Goal: Register for event/course

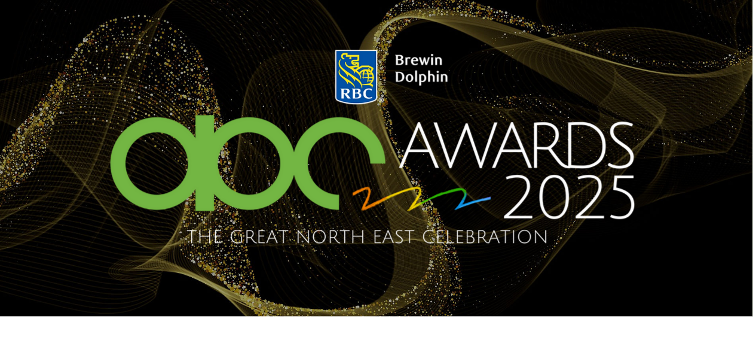
scroll to position [0, 4]
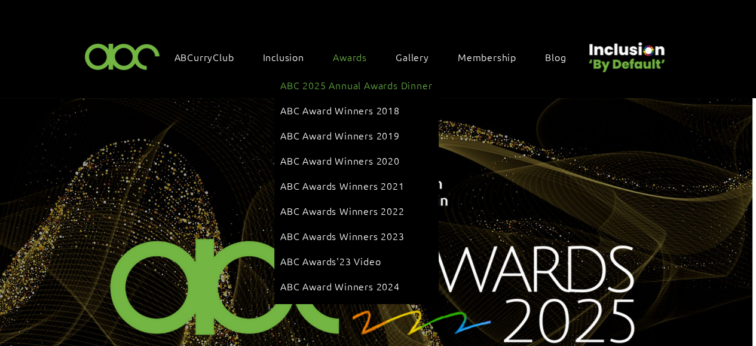
click at [353, 81] on span "ABC 2025 Annual Awards Dinner" at bounding box center [356, 84] width 152 height 13
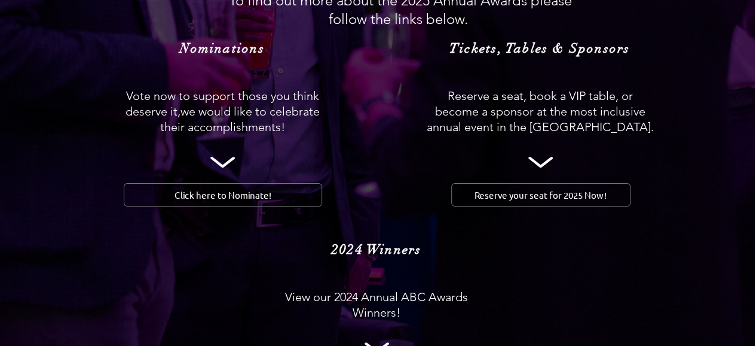
scroll to position [1211, 1]
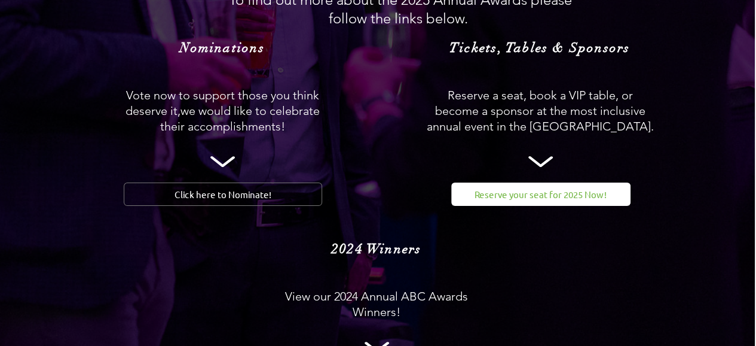
click at [531, 188] on span "Reserve your seat for 2025 Now!" at bounding box center [541, 194] width 132 height 13
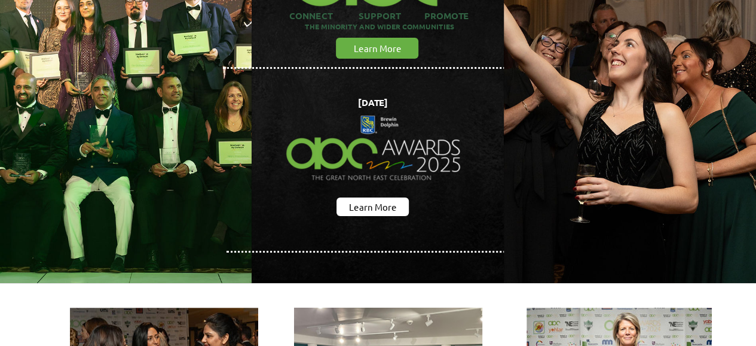
scroll to position [167, 0]
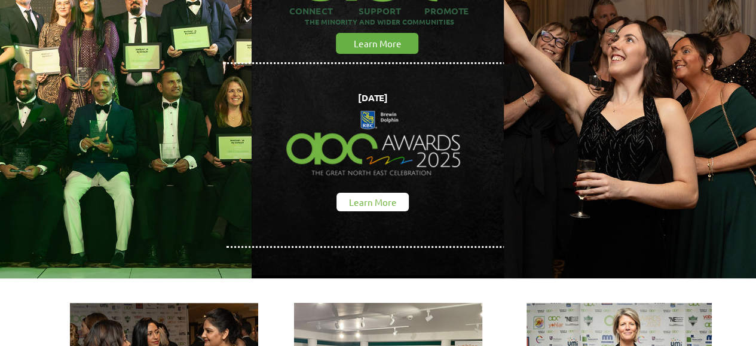
click at [358, 197] on span "Learn More" at bounding box center [373, 202] width 48 height 13
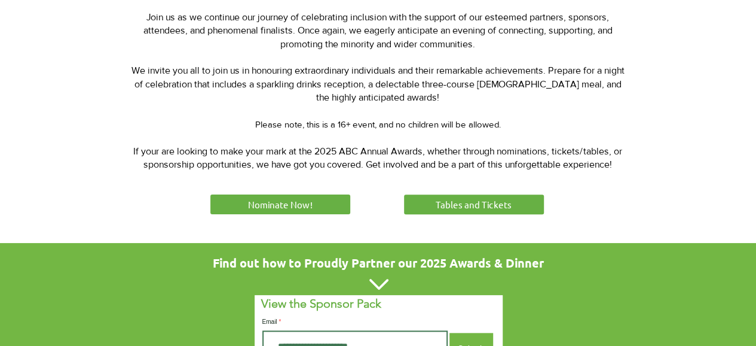
scroll to position [555, 0]
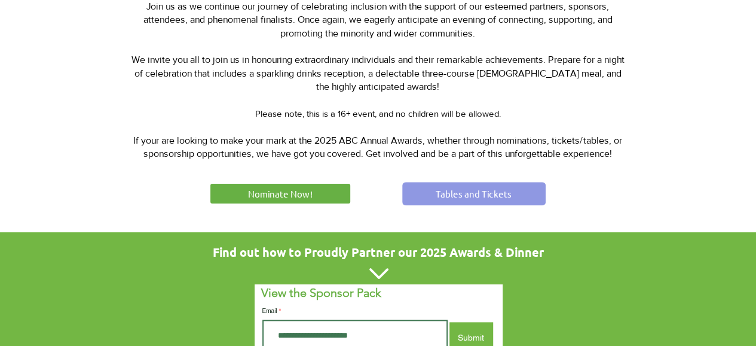
click at [469, 191] on span "Tables and Tickets" at bounding box center [474, 193] width 76 height 13
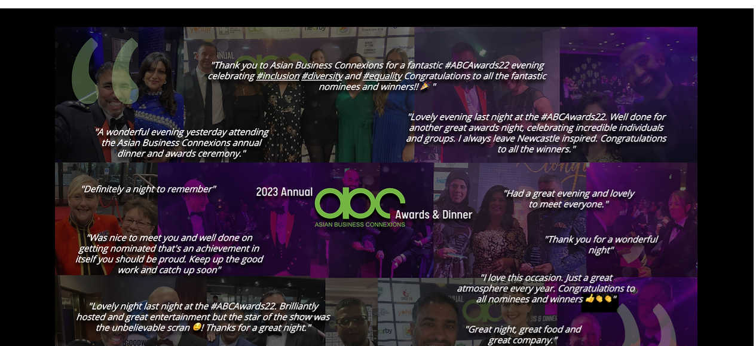
scroll to position [1942, 2]
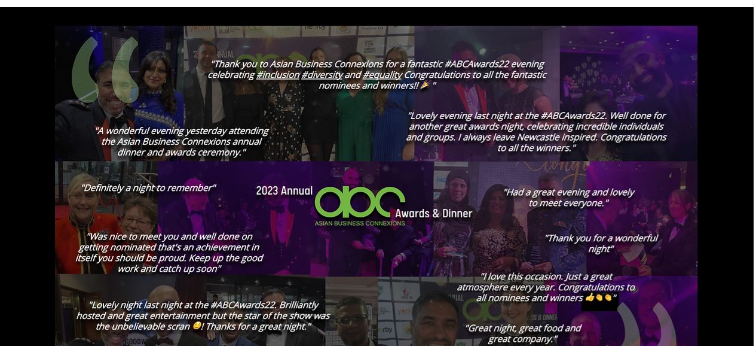
click at [642, 209] on img at bounding box center [376, 207] width 643 height 362
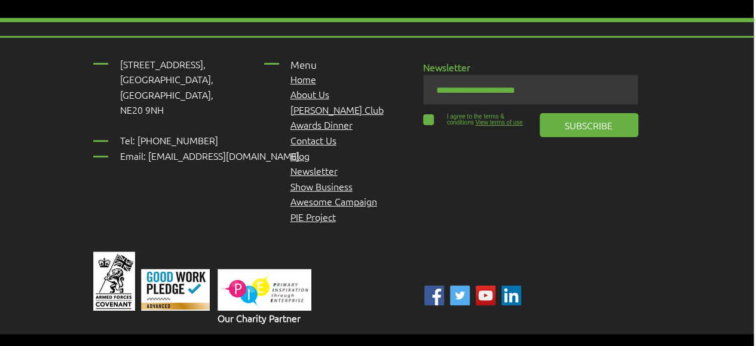
scroll to position [2342, 2]
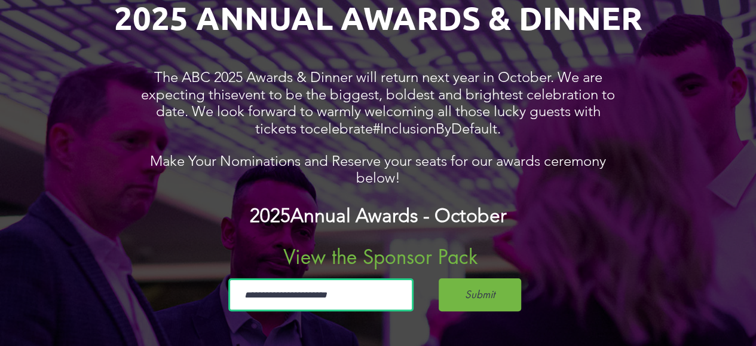
scroll to position [830, 0]
